Goal: Task Accomplishment & Management: Manage account settings

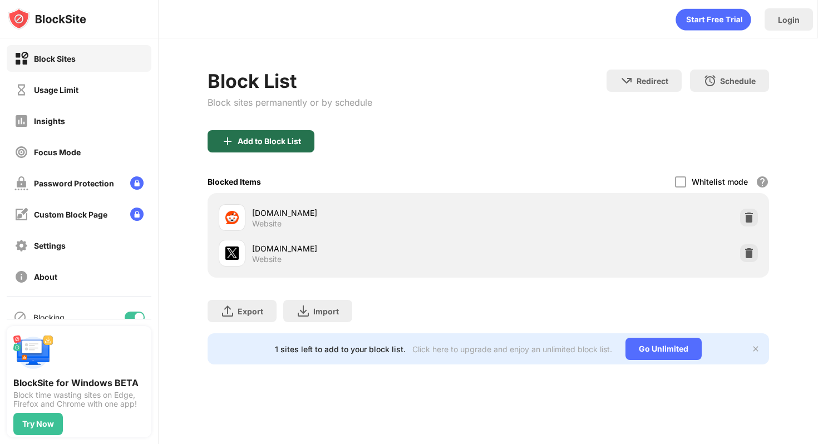
click at [287, 137] on div "Add to Block List" at bounding box center [269, 141] width 63 height 9
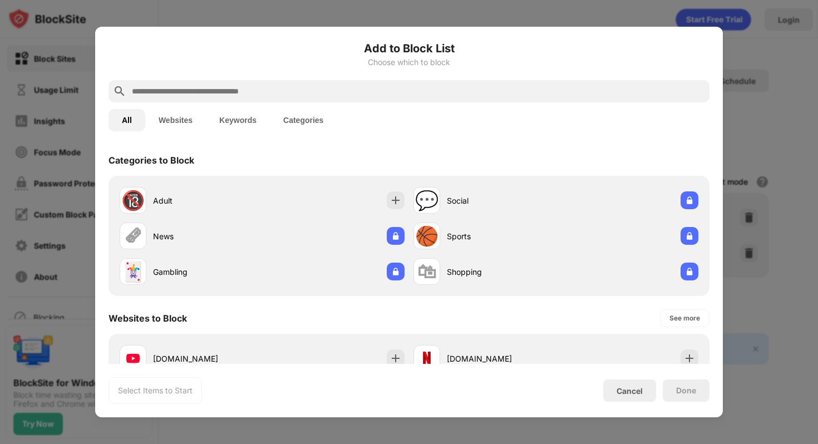
click at [347, 104] on div "All Websites Keywords Categories" at bounding box center [408, 120] width 601 height 36
click at [347, 99] on div at bounding box center [408, 91] width 601 height 22
click at [340, 94] on input "text" at bounding box center [418, 91] width 574 height 13
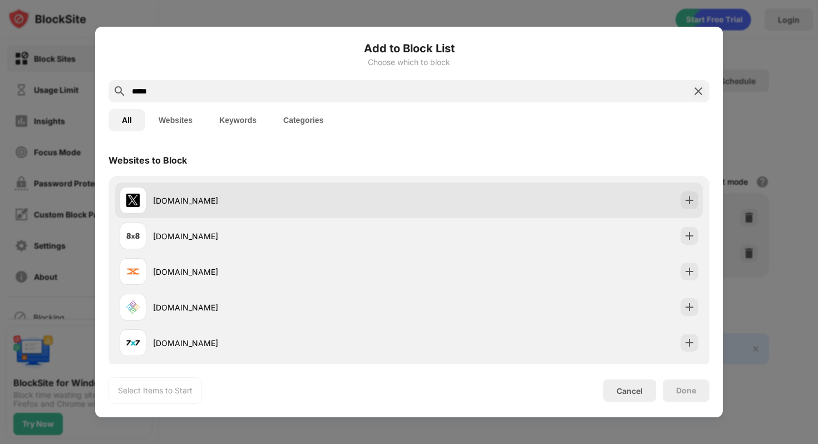
type input "*****"
click at [697, 200] on div at bounding box center [689, 200] width 18 height 18
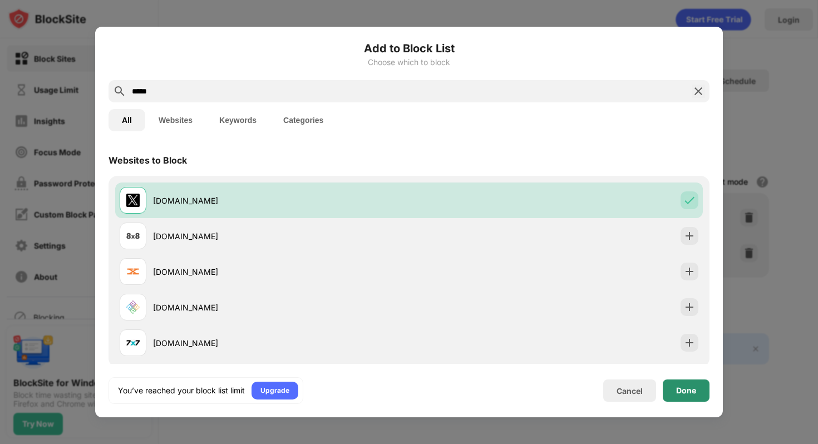
click at [680, 399] on div "Done" at bounding box center [686, 390] width 47 height 22
